Goal: Task Accomplishment & Management: Manage account settings

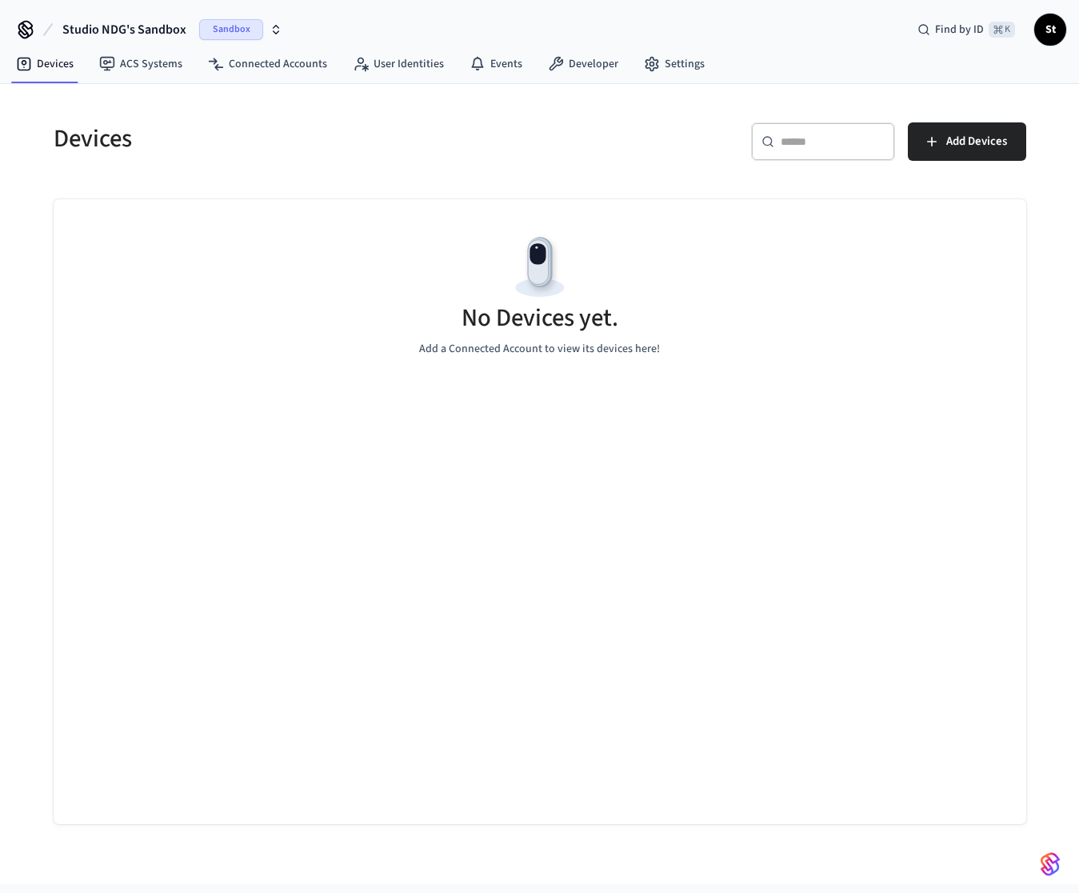
click at [276, 31] on icon "button" at bounding box center [277, 32] width 6 height 2
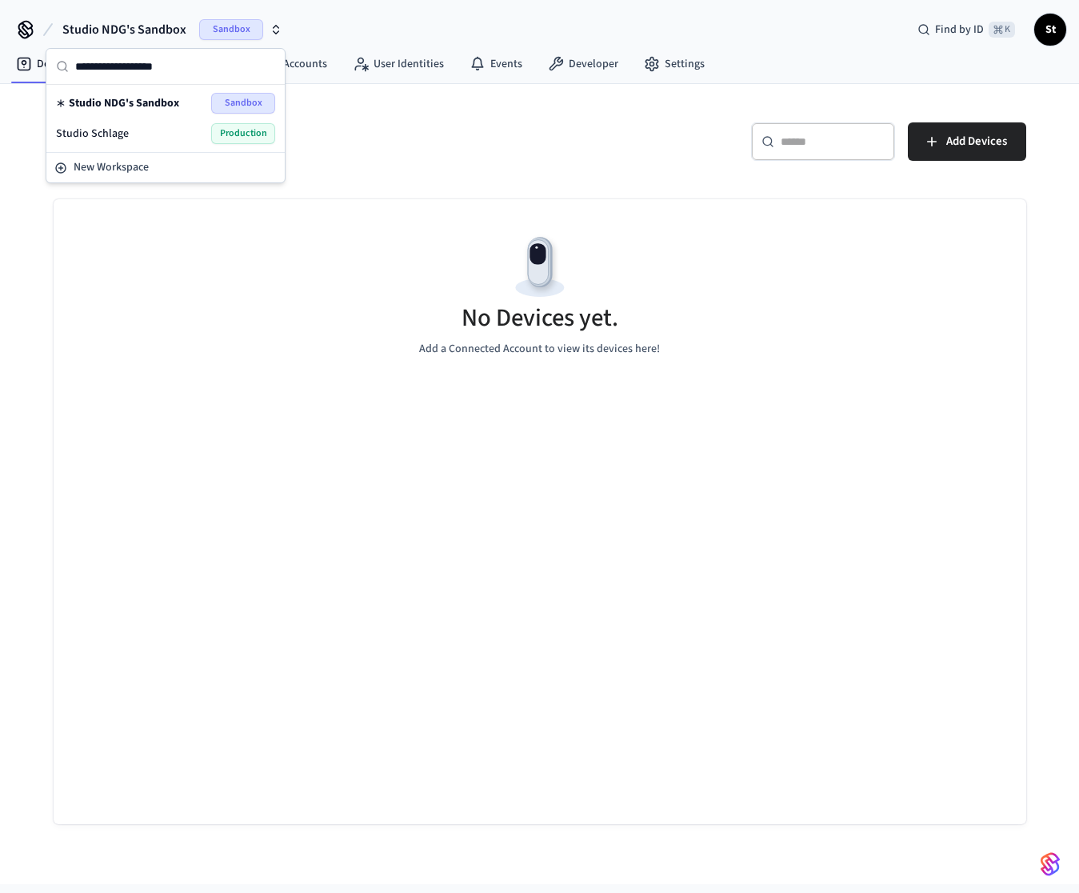
click at [259, 135] on span "Production" at bounding box center [243, 133] width 64 height 21
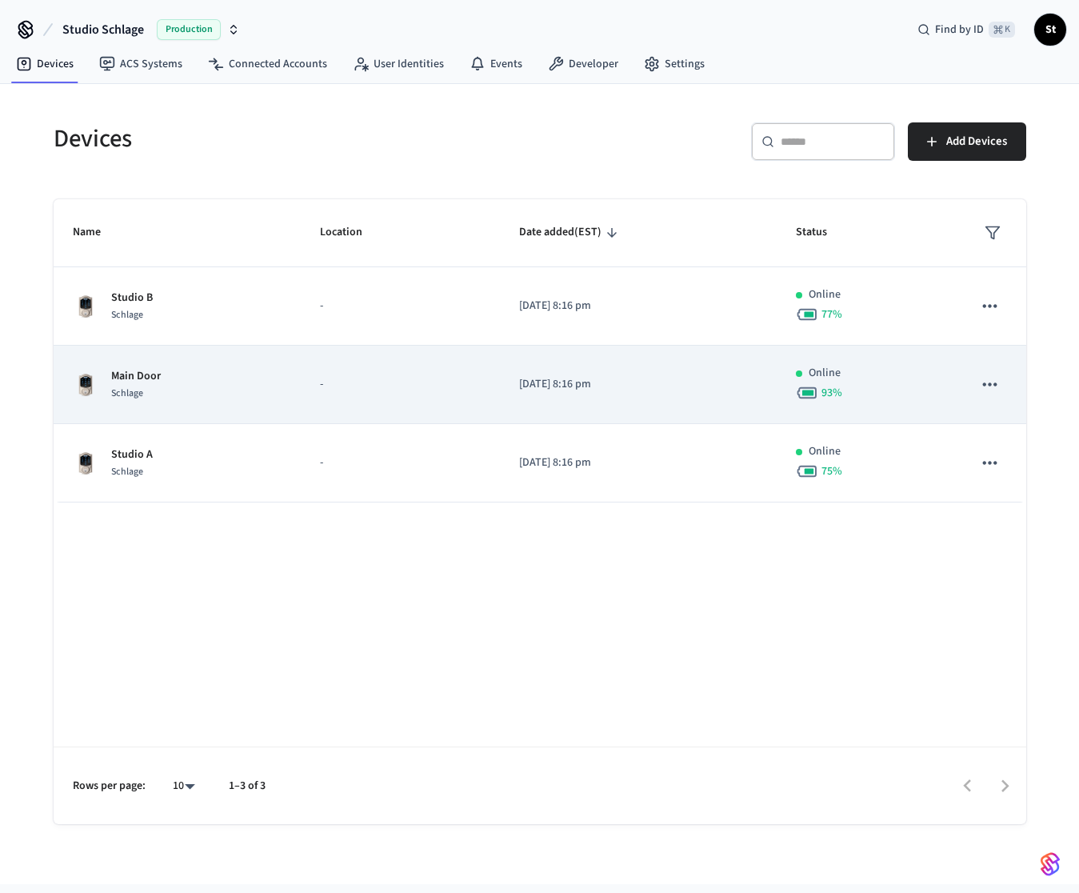
click at [135, 377] on p "Main Door" at bounding box center [136, 376] width 50 height 17
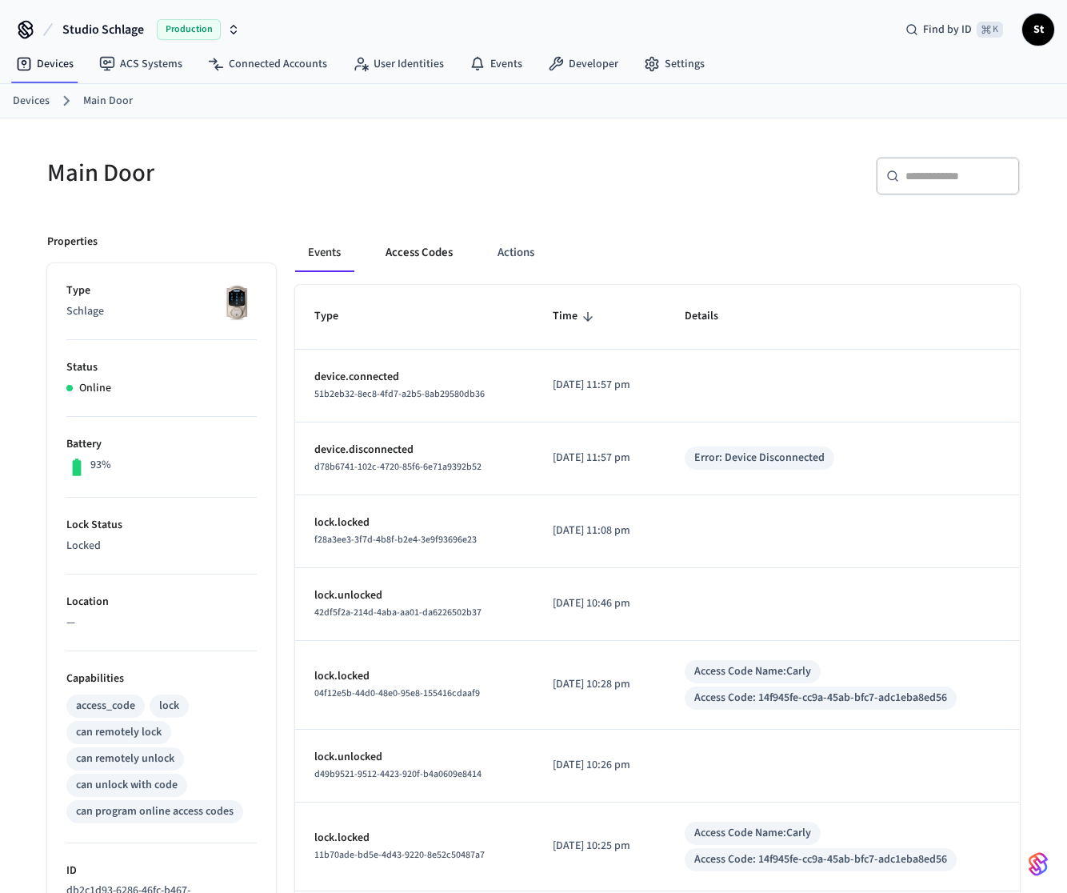
click at [426, 250] on button "Access Codes" at bounding box center [419, 253] width 93 height 38
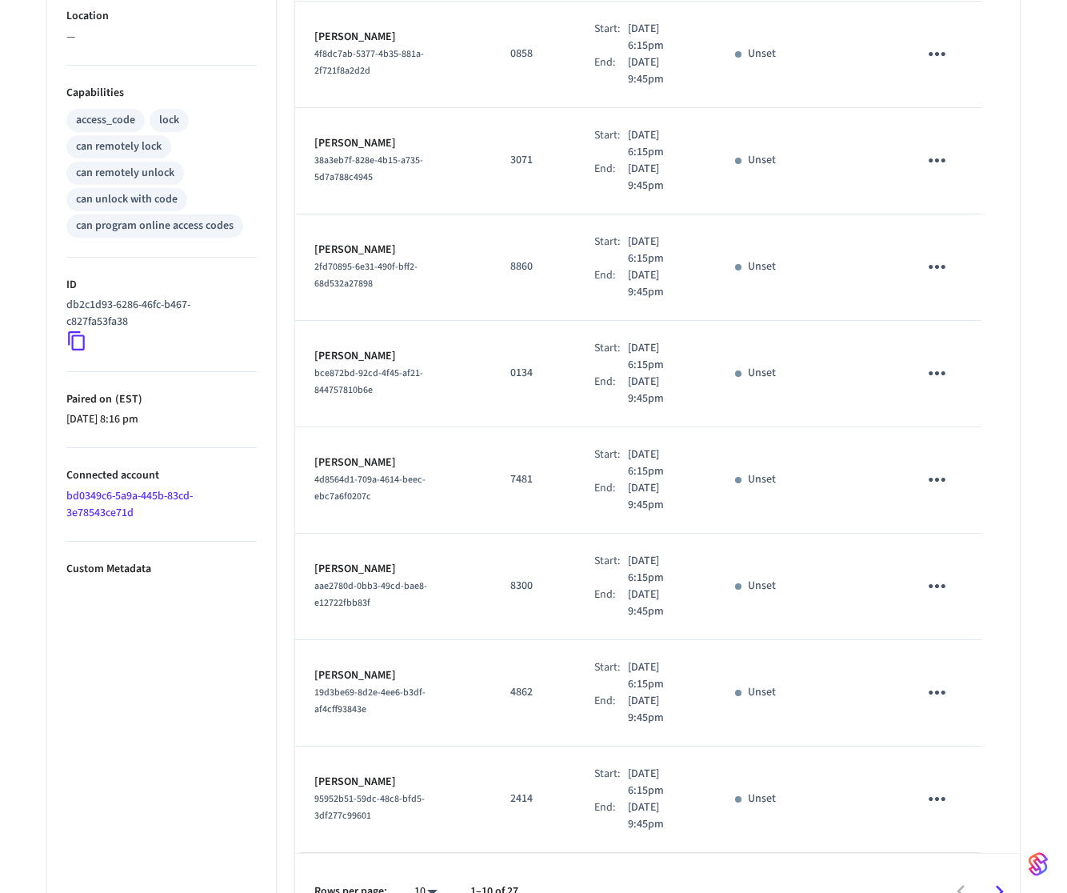
scroll to position [598, 0]
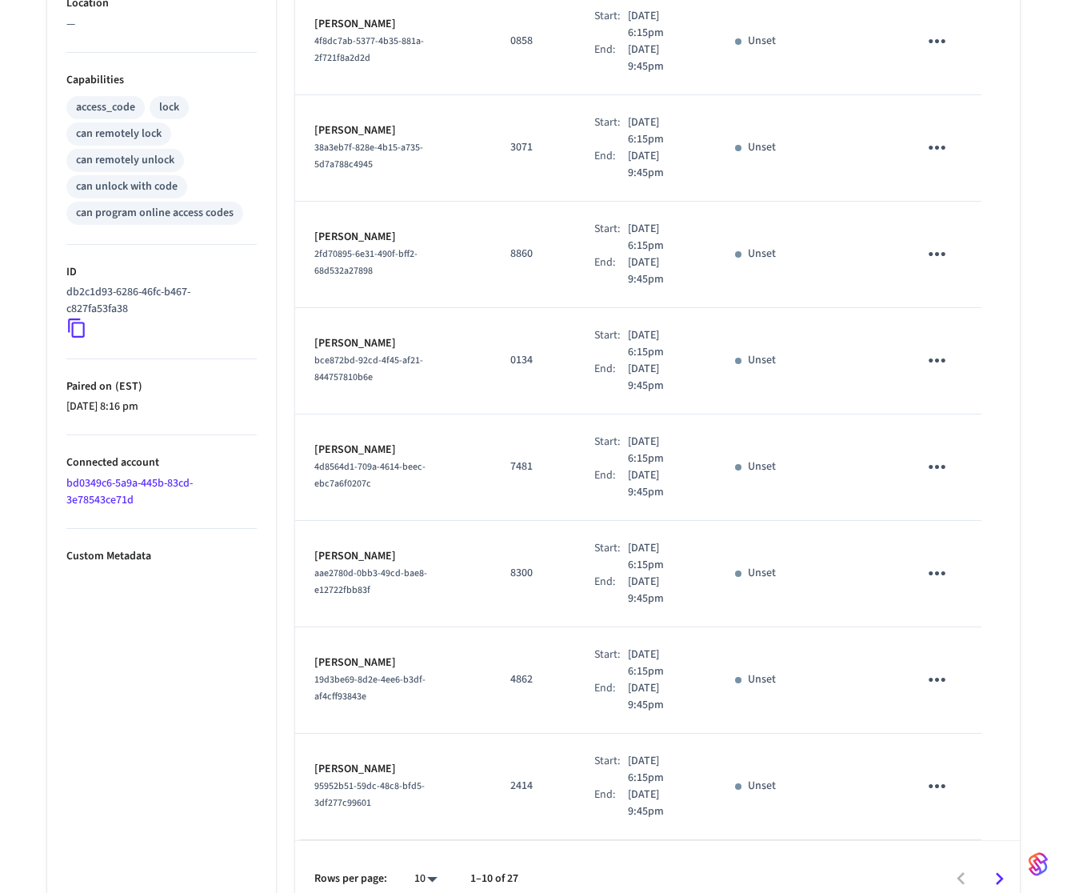
click at [1000, 867] on icon "Go to next page" at bounding box center [999, 879] width 25 height 25
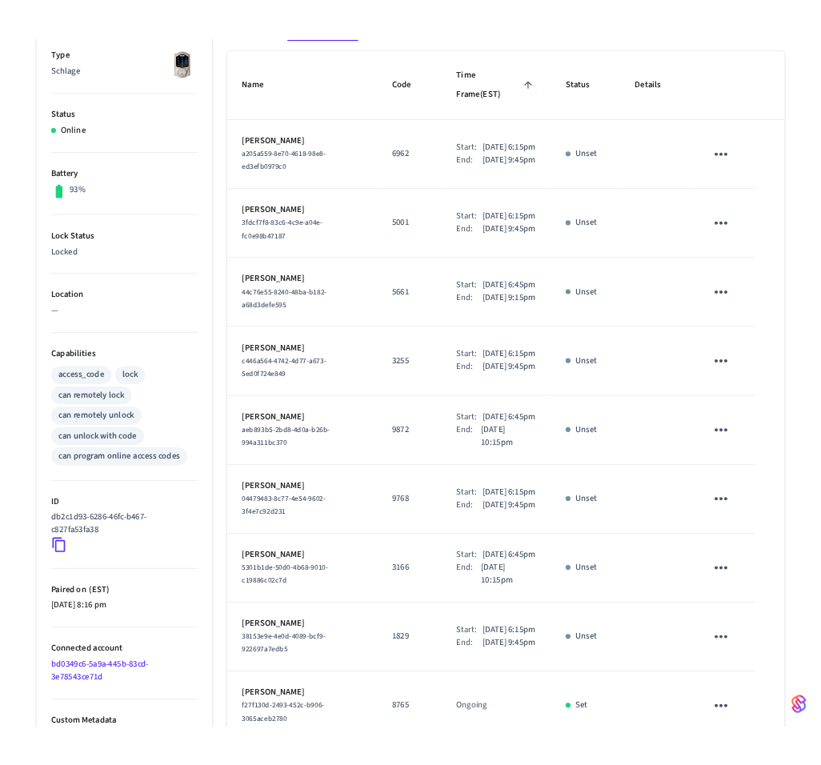
scroll to position [0, 0]
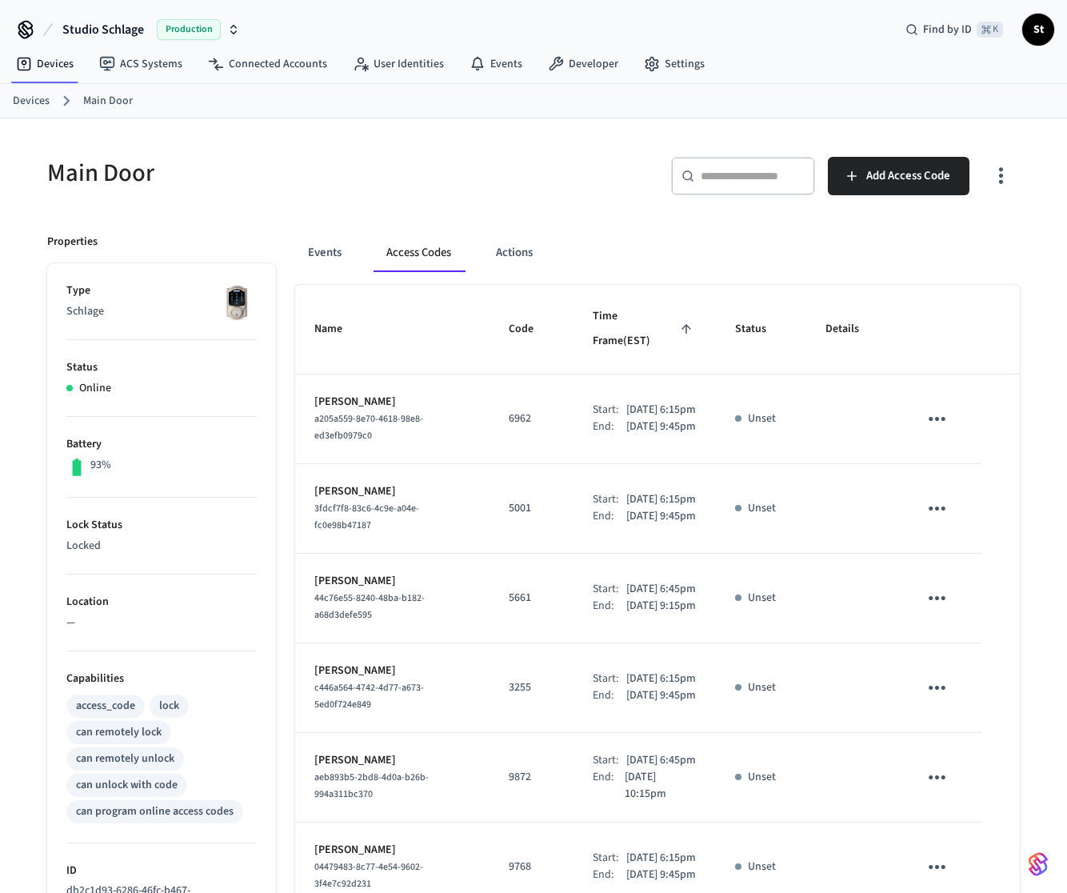
click at [509, 410] on p "6962" at bounding box center [532, 418] width 46 height 17
